Goal: Transaction & Acquisition: Purchase product/service

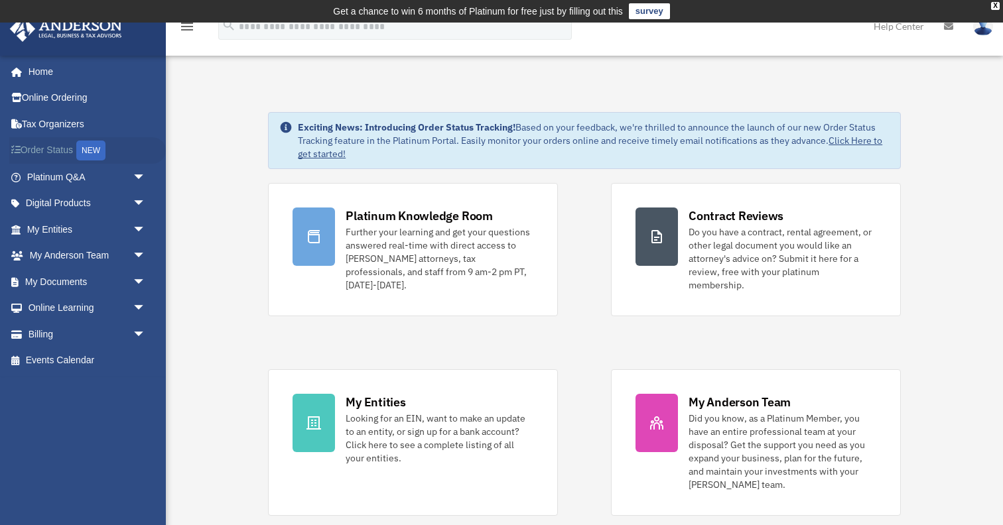
click at [65, 149] on link "Order Status NEW" at bounding box center [87, 150] width 157 height 27
click at [50, 332] on link "Billing arrow_drop_down" at bounding box center [87, 334] width 157 height 27
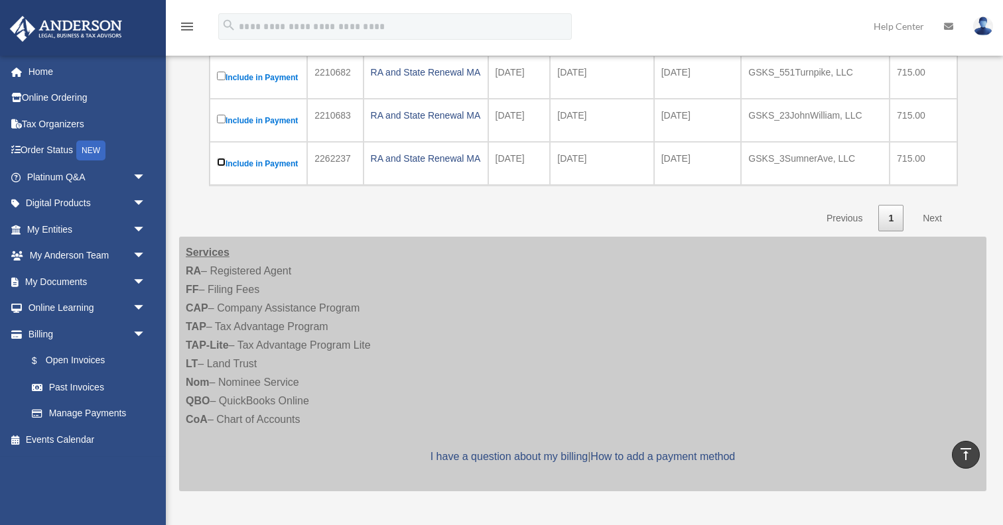
scroll to position [254, 0]
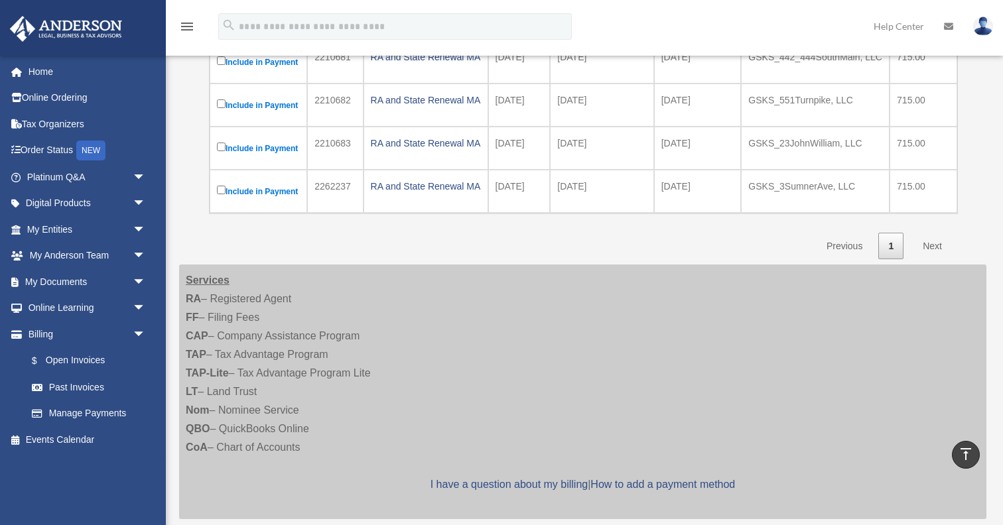
click at [936, 260] on link "Next" at bounding box center [932, 246] width 39 height 27
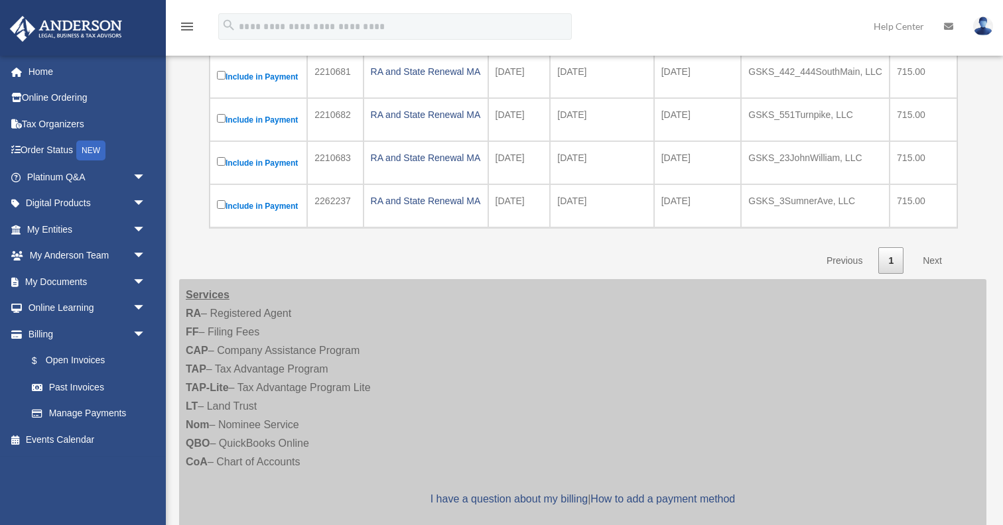
scroll to position [250, 0]
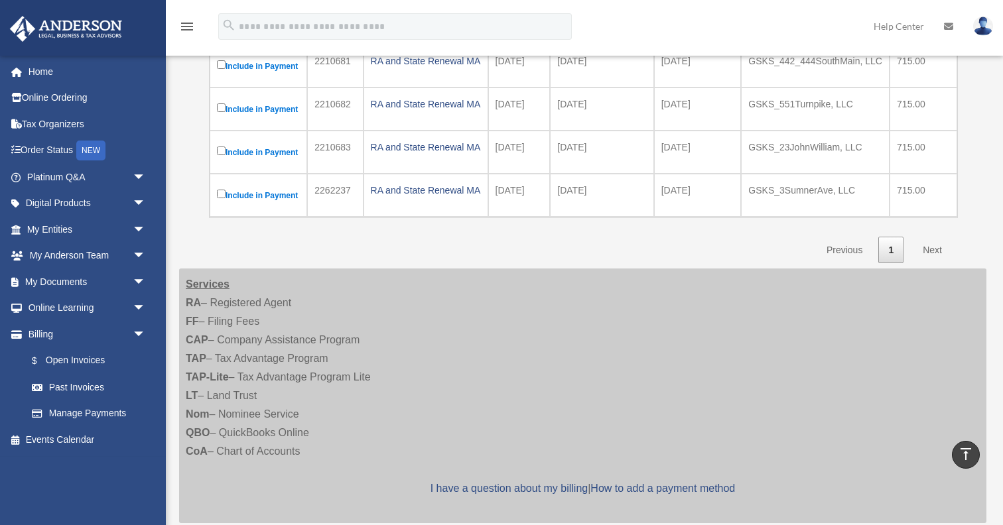
click at [935, 264] on link "Next" at bounding box center [932, 250] width 39 height 27
click at [931, 264] on link "Next" at bounding box center [932, 250] width 39 height 27
click at [892, 264] on link "1" at bounding box center [890, 250] width 25 height 27
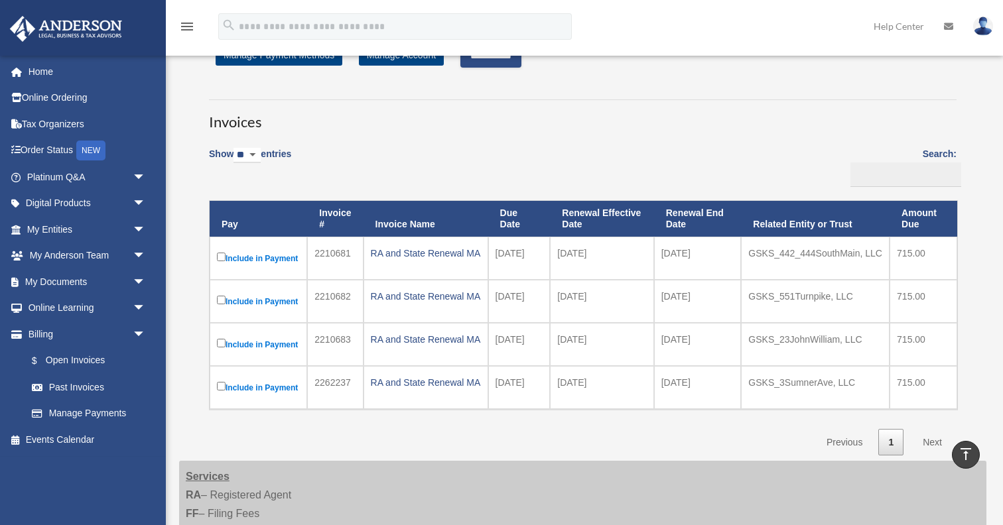
scroll to position [0, 0]
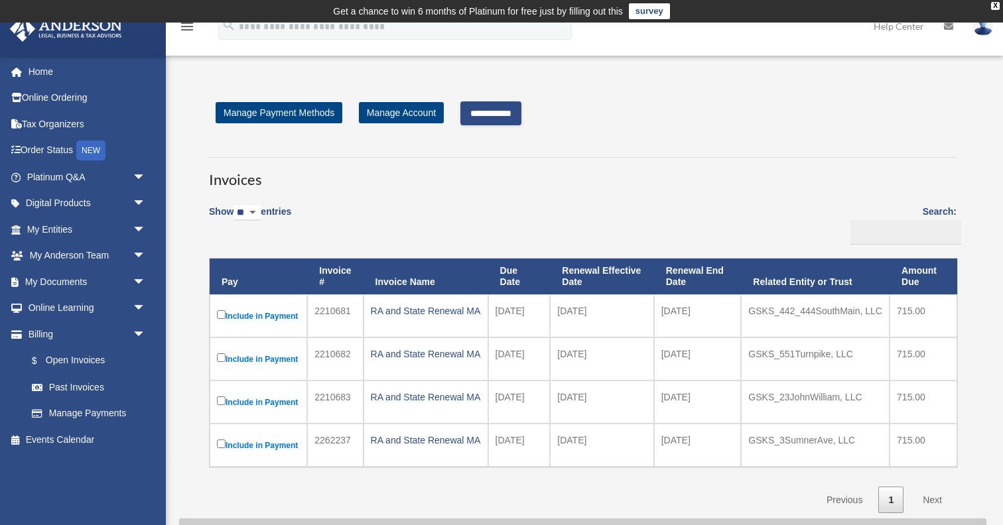
click at [501, 115] on input "**********" at bounding box center [490, 114] width 61 height 24
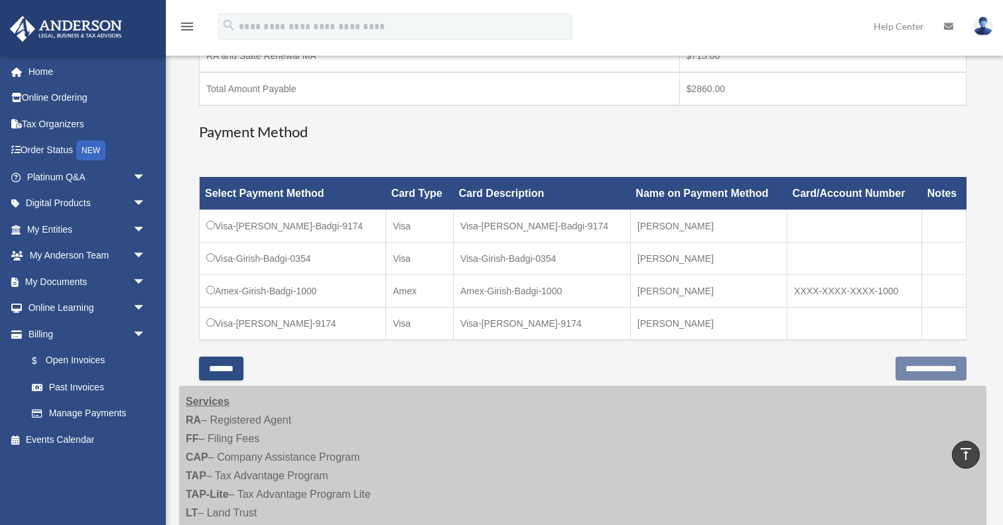
scroll to position [399, 0]
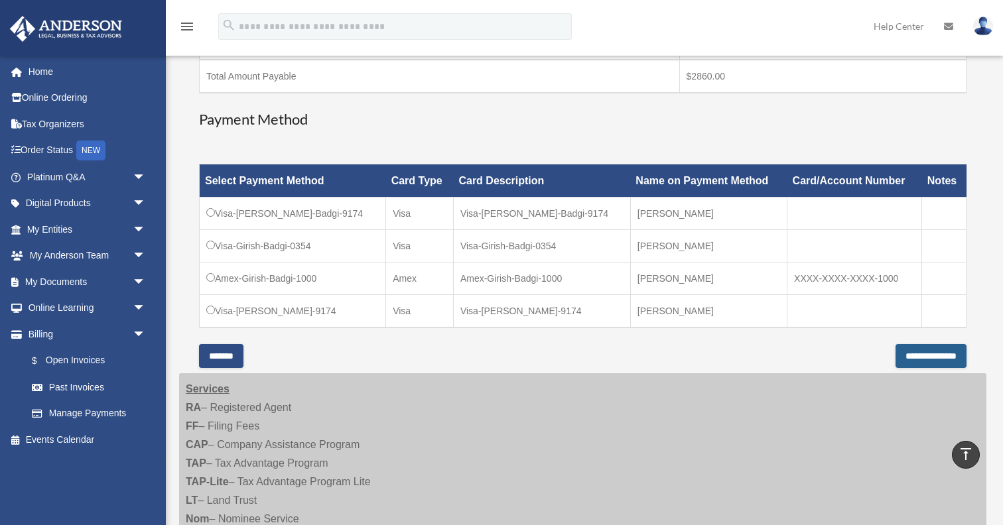
click at [906, 356] on input "**********" at bounding box center [931, 356] width 71 height 24
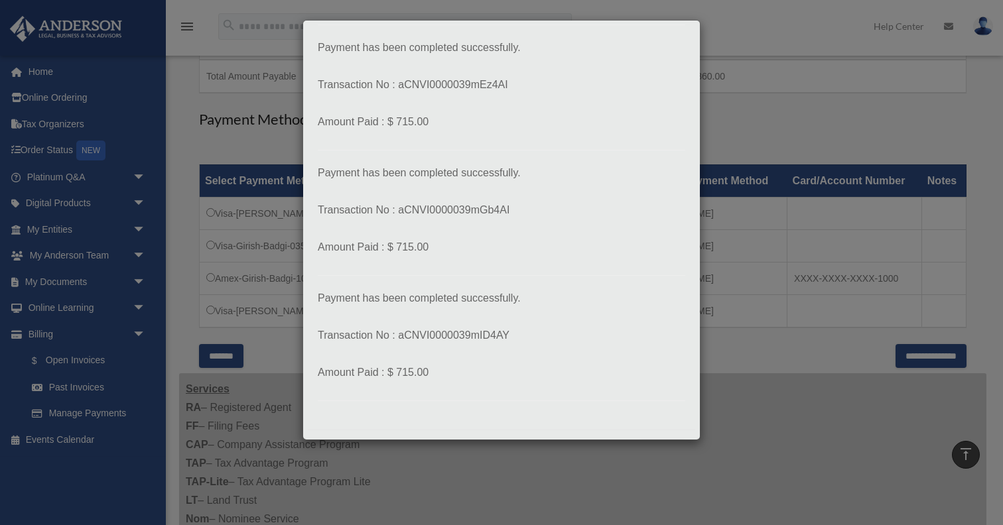
scroll to position [198, 0]
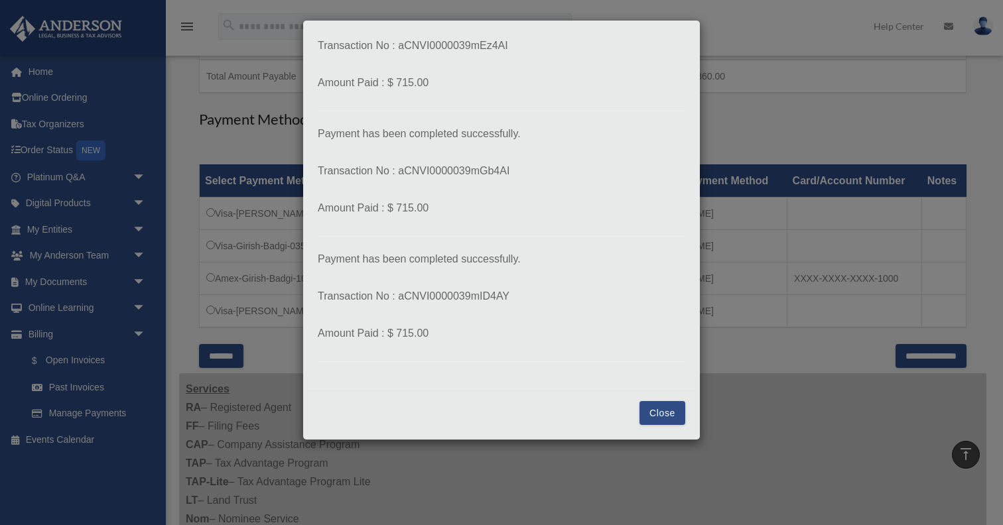
click at [670, 407] on button "Close" at bounding box center [663, 413] width 46 height 24
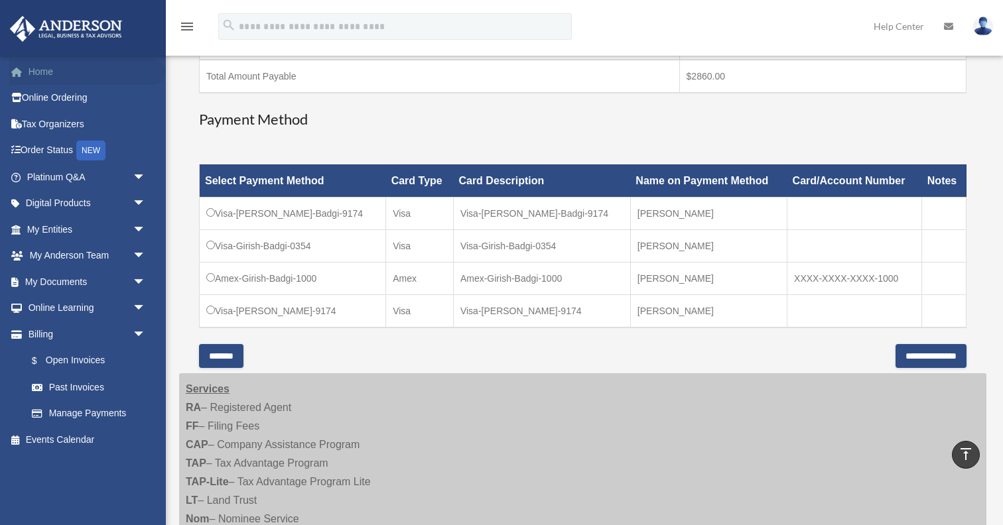
click at [48, 80] on link "Home" at bounding box center [87, 71] width 157 height 27
